Goal: Complete application form

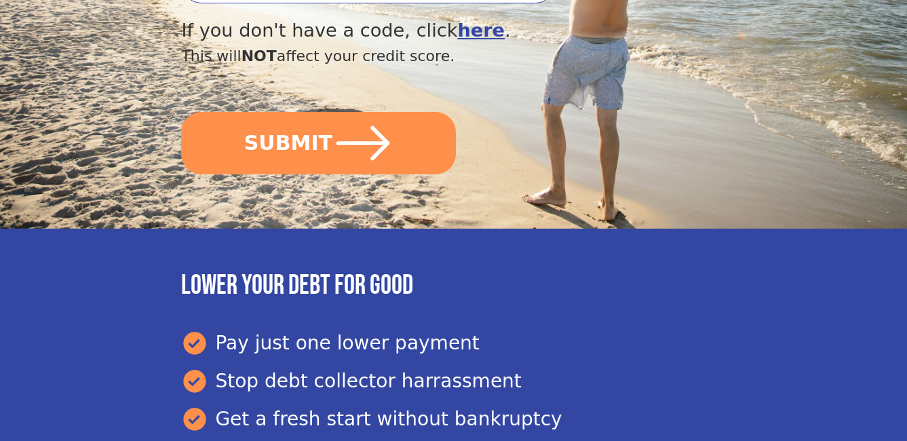
scroll to position [603, 0]
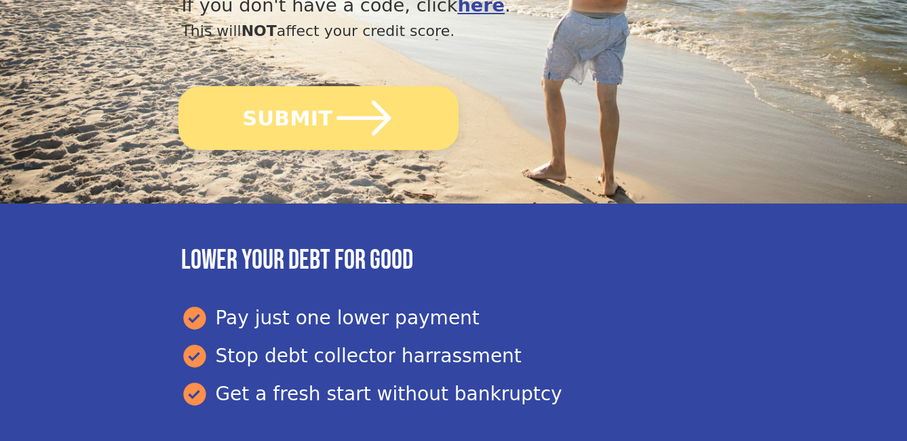
click at [297, 125] on button "SUBMIT" at bounding box center [318, 118] width 280 height 64
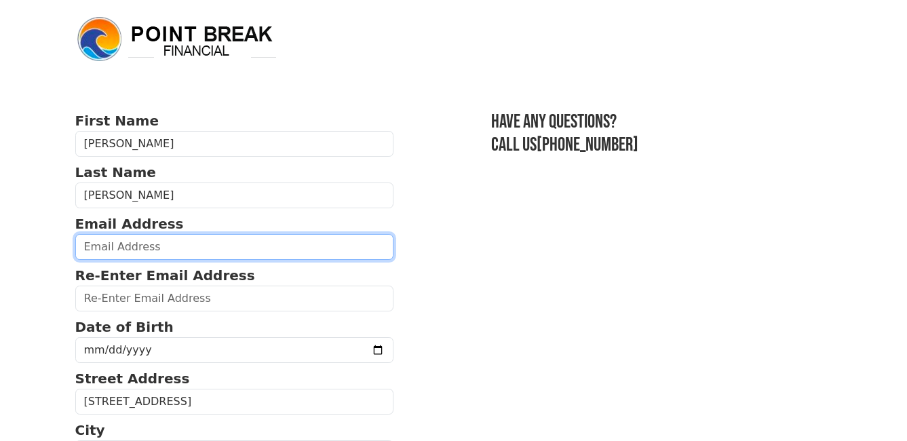
click at [265, 246] on input "email" at bounding box center [234, 247] width 319 height 26
type input "[PERSON_NAME][EMAIL_ADDRESS][PERSON_NAME][DOMAIN_NAME]"
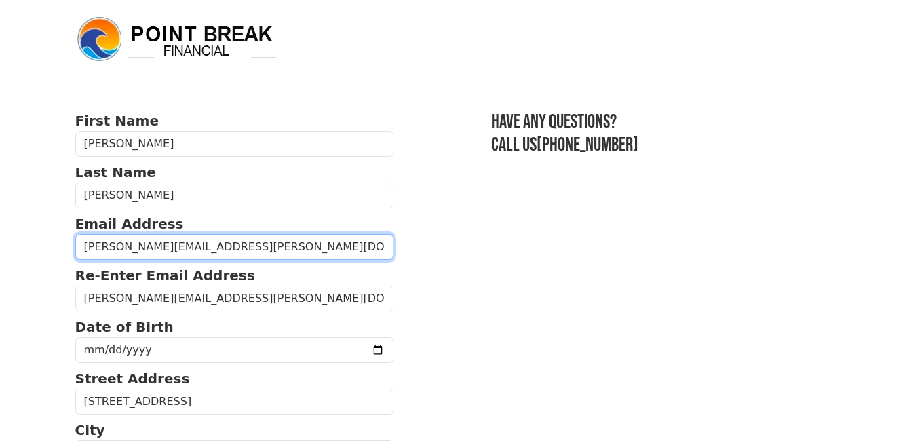
type input "[PHONE_NUMBER]"
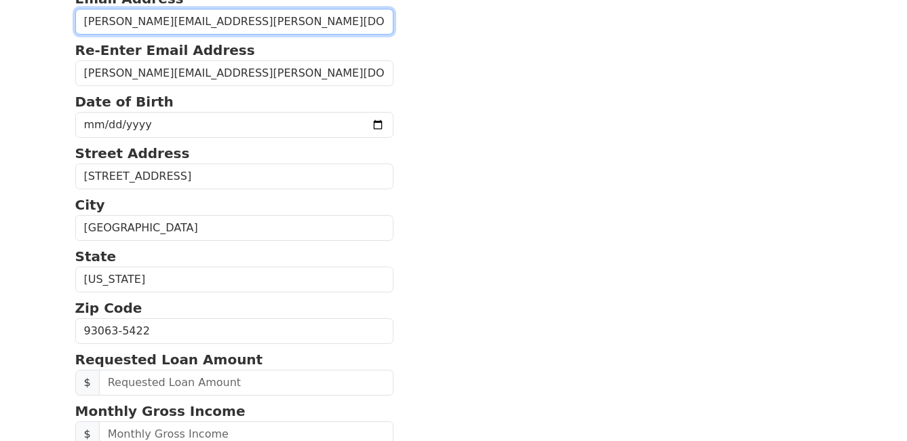
scroll to position [186, 0]
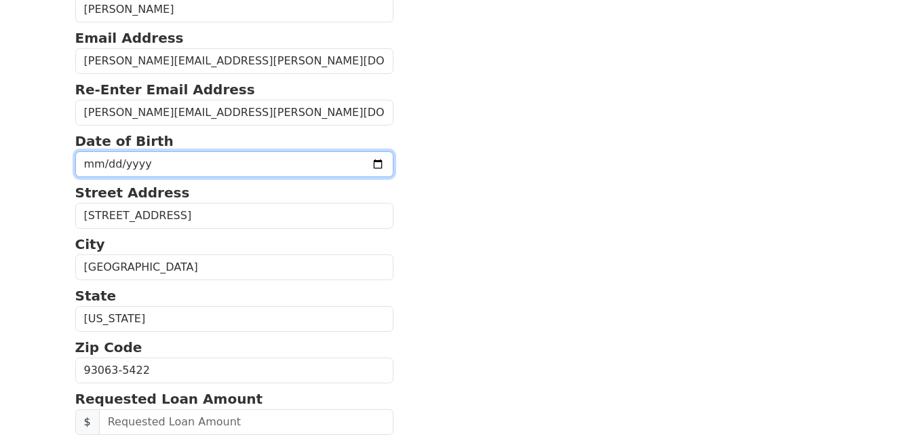
click at [191, 171] on input "date" at bounding box center [234, 164] width 319 height 26
type input "0019-05-27"
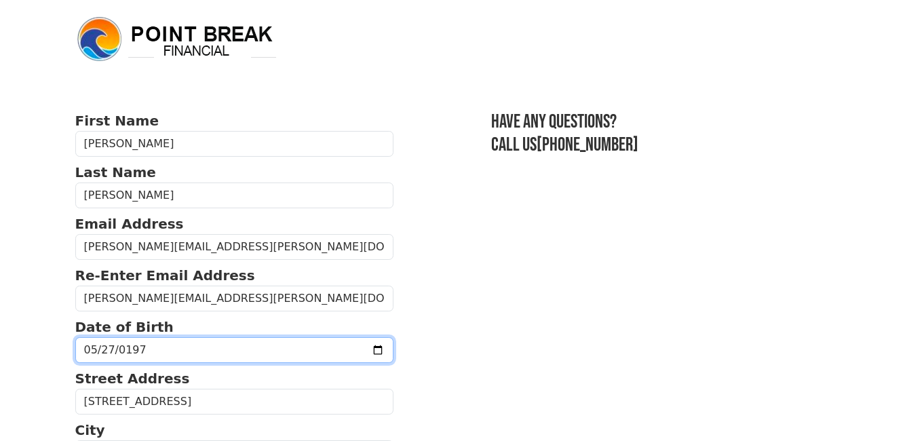
type input "1975-05-27"
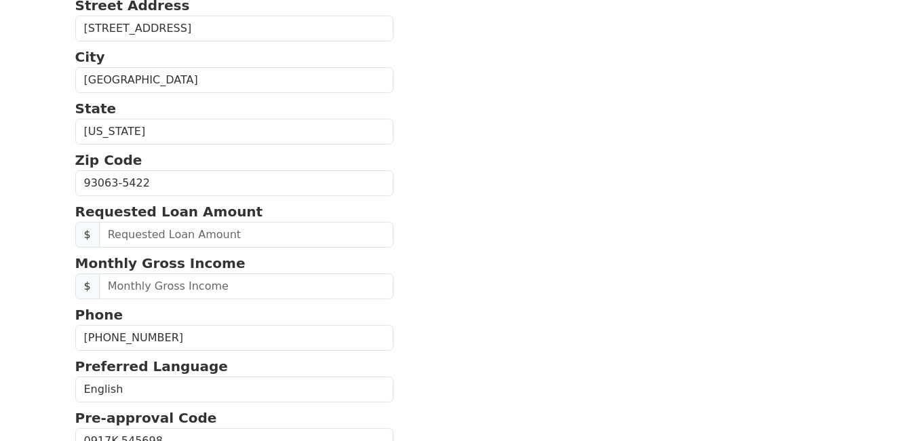
scroll to position [381, 0]
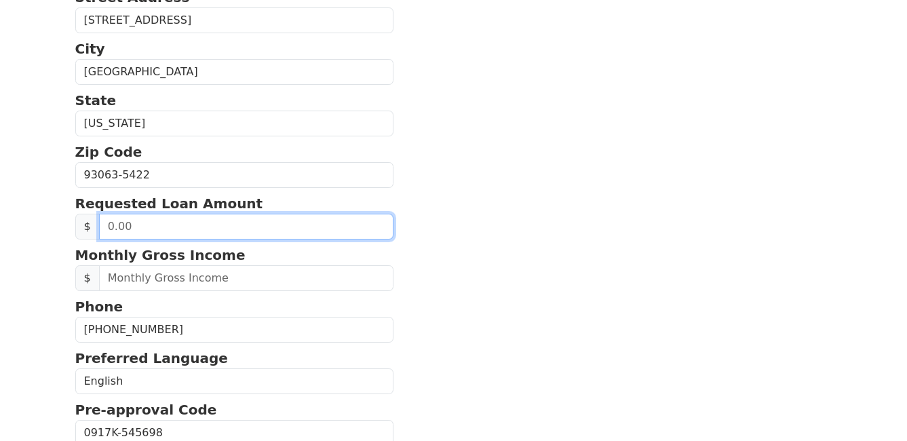
click at [200, 229] on input "text" at bounding box center [246, 227] width 295 height 26
type input "18,000.00"
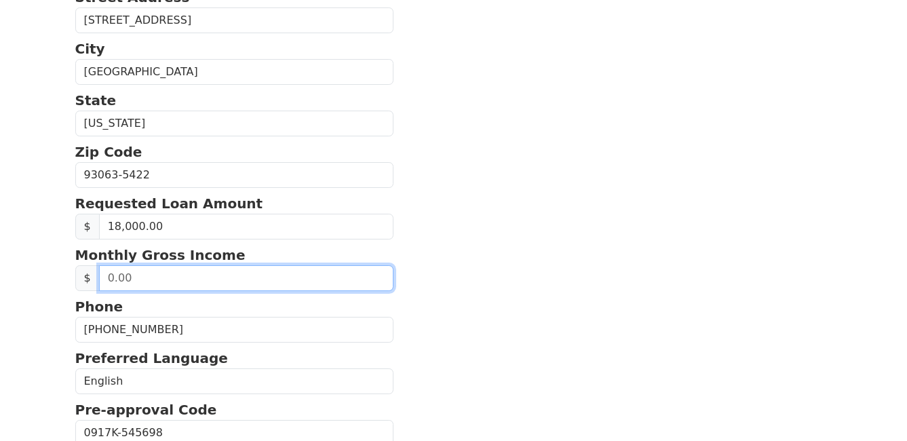
click at [210, 273] on input "text" at bounding box center [246, 278] width 295 height 26
type input "4,000.00"
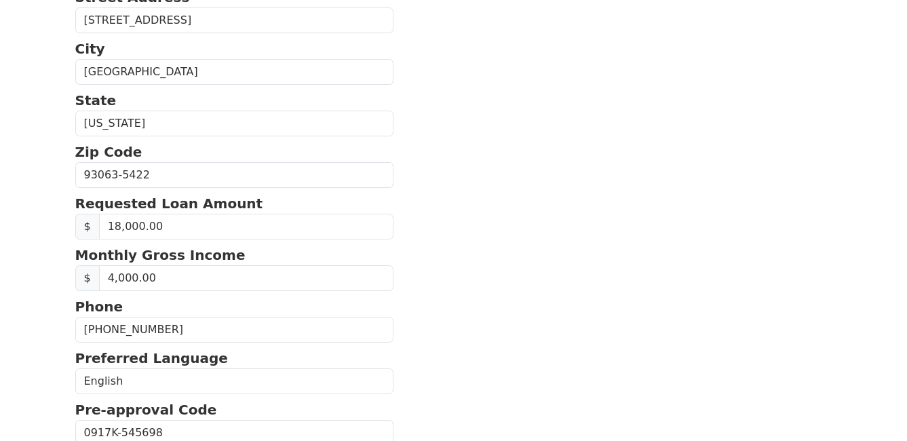
click at [626, 246] on section "First Name Jacy Last Name Schroeder Email Address jacy.schroeder@gmail.com Re-E…" at bounding box center [453, 172] width 757 height 886
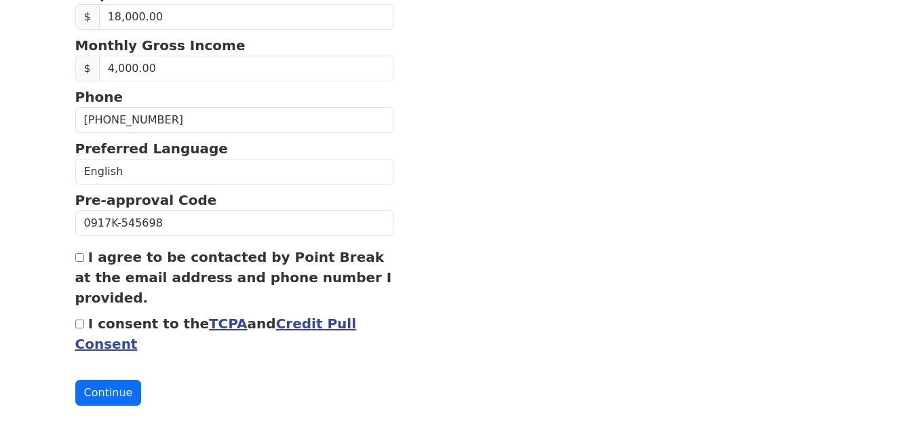
scroll to position [596, 0]
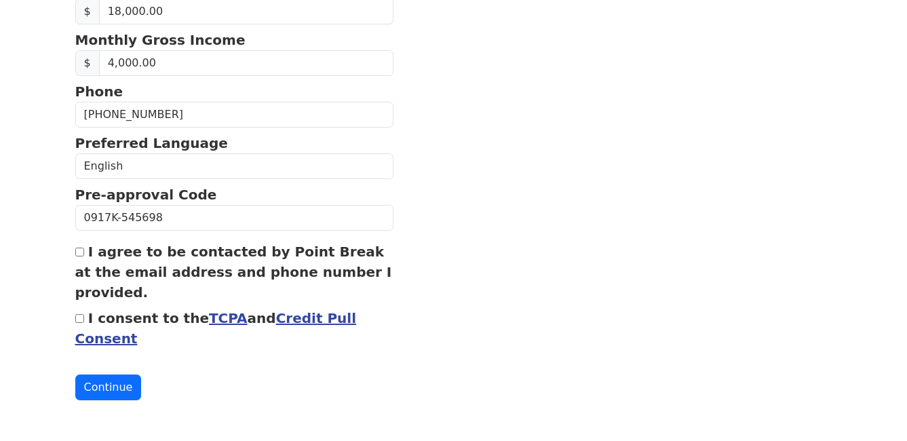
click at [83, 250] on input "I agree to be contacted by Point Break at the email address and phone number I …" at bounding box center [79, 252] width 9 height 9
checkbox input "true"
click at [80, 323] on div "I consent to the TCPA and Credit Pull Consent" at bounding box center [234, 328] width 319 height 41
click at [79, 314] on input "I consent to the TCPA and Credit Pull Consent" at bounding box center [79, 318] width 9 height 9
checkbox input "true"
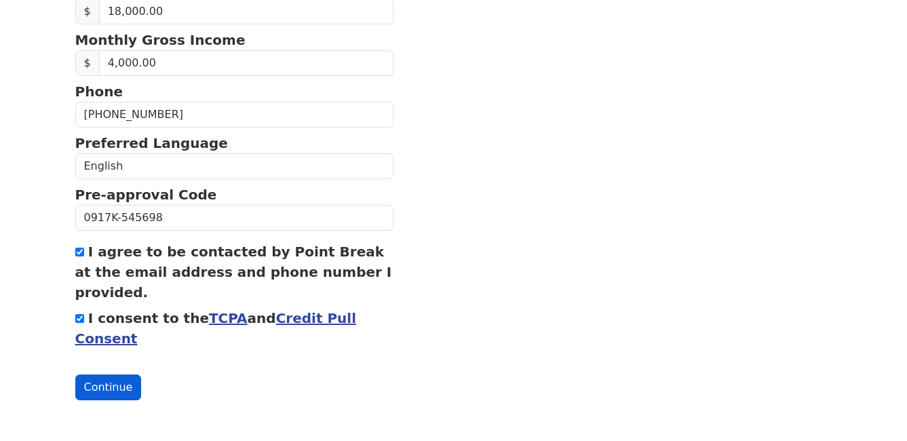
click at [102, 382] on button "Continue" at bounding box center [108, 388] width 67 height 26
